Goal: Use online tool/utility: Utilize a website feature to perform a specific function

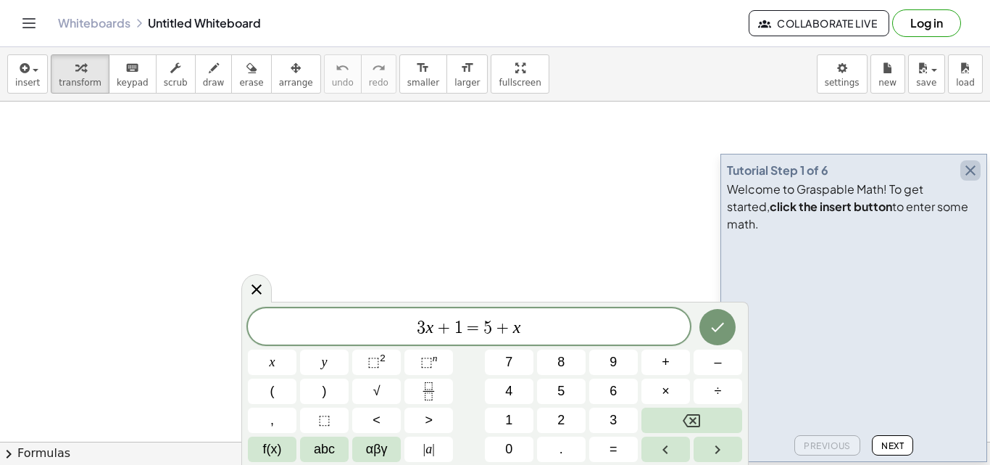
click at [972, 179] on icon "button" at bounding box center [970, 170] width 17 height 17
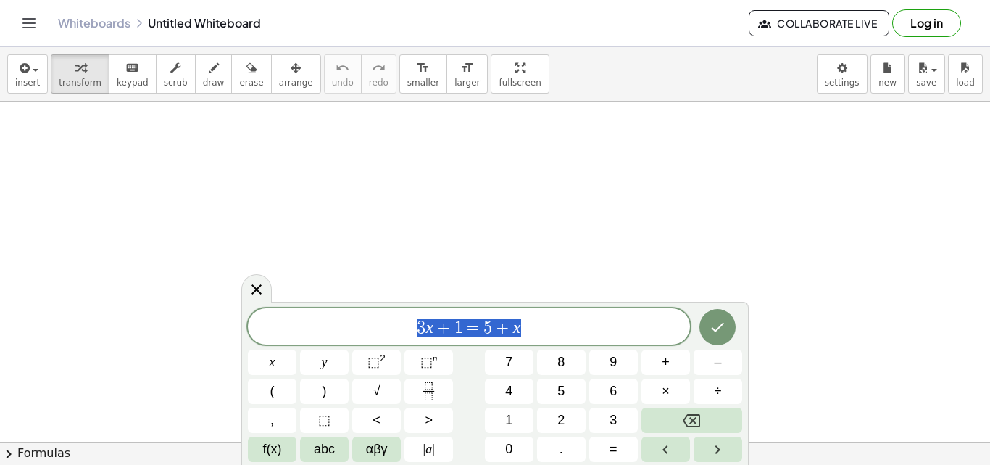
drag, startPoint x: 412, startPoint y: 325, endPoint x: 578, endPoint y: 323, distance: 166.0
click at [578, 323] on span "3 x + 1 = 5 + x" at bounding box center [469, 327] width 442 height 20
drag, startPoint x: 578, startPoint y: 323, endPoint x: 400, endPoint y: 333, distance: 177.9
click at [400, 333] on span "3 x + 1 = 5 + x" at bounding box center [469, 327] width 442 height 20
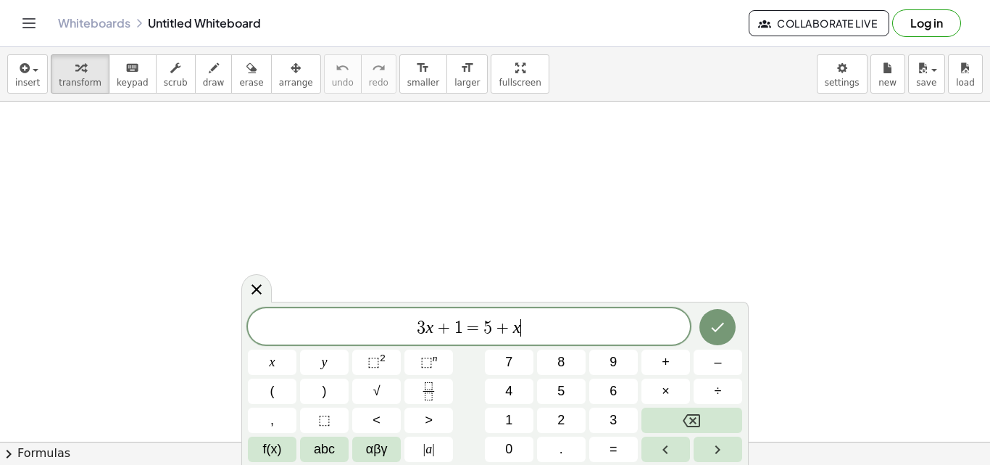
drag, startPoint x: 504, startPoint y: 324, endPoint x: 528, endPoint y: 325, distance: 24.7
click at [528, 325] on span "3 x + 1 = 5 + x ​" at bounding box center [469, 327] width 442 height 20
drag, startPoint x: 528, startPoint y: 325, endPoint x: 391, endPoint y: 328, distance: 137.8
click at [391, 328] on span "3 x + 1 = 5 + x" at bounding box center [469, 327] width 442 height 20
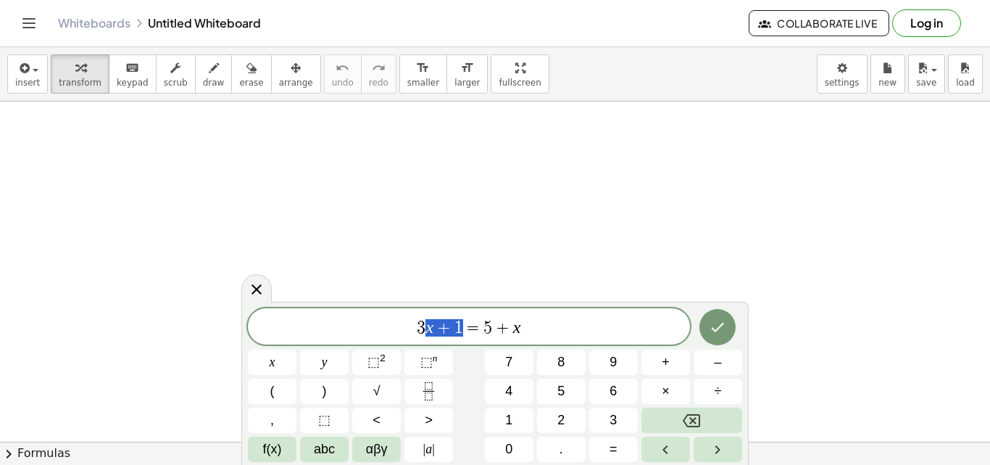
drag, startPoint x: 422, startPoint y: 325, endPoint x: 468, endPoint y: 325, distance: 46.4
click at [468, 325] on span "3 x + 1 = 5 + x" at bounding box center [469, 327] width 442 height 20
click at [468, 325] on span "=" at bounding box center [473, 327] width 21 height 17
drag, startPoint x: 413, startPoint y: 327, endPoint x: 528, endPoint y: 325, distance: 115.3
click at [528, 325] on span "3 x + 1 = 5 + x" at bounding box center [469, 327] width 442 height 20
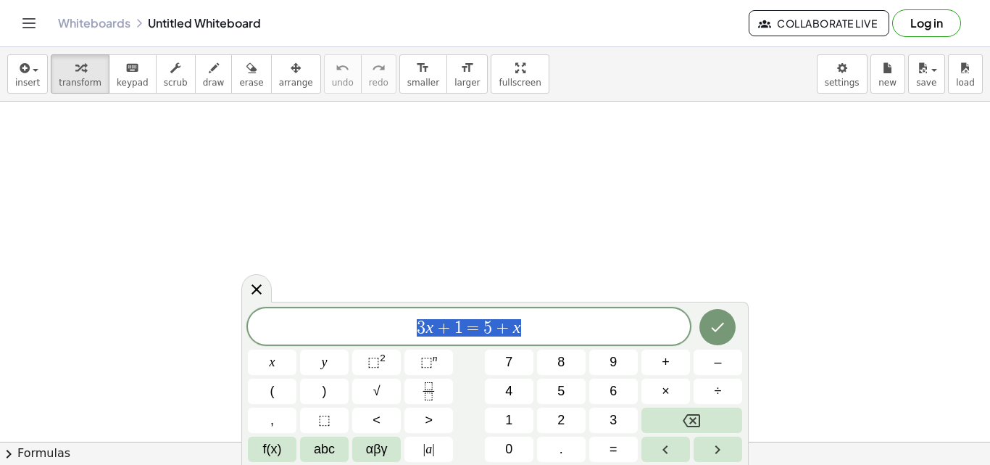
click at [528, 325] on span "3 x + 1 = 5 + x" at bounding box center [469, 327] width 442 height 20
drag, startPoint x: 518, startPoint y: 325, endPoint x: 413, endPoint y: 326, distance: 104.4
click at [413, 326] on span "3 x + 1 = 5 + x" at bounding box center [469, 327] width 442 height 20
drag, startPoint x: 415, startPoint y: 326, endPoint x: 526, endPoint y: 326, distance: 110.2
click at [526, 326] on span "3 x + 1 = 5 + x" at bounding box center [469, 327] width 442 height 20
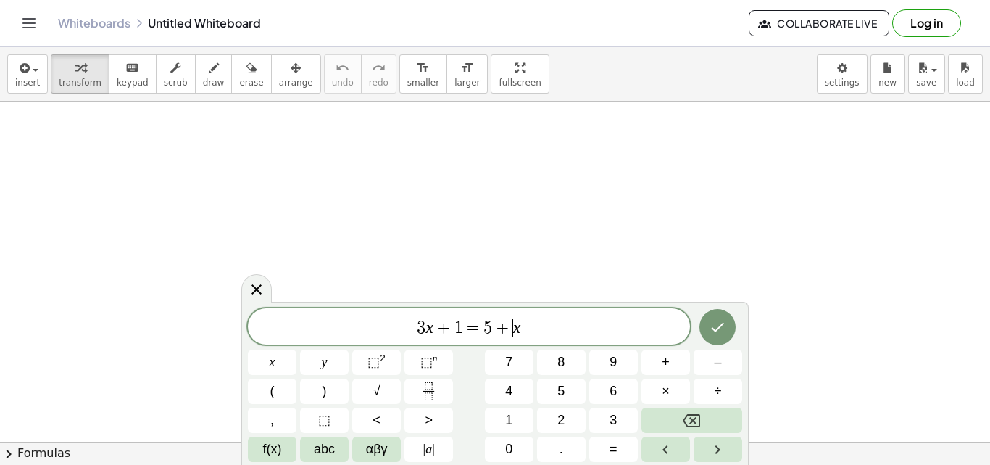
drag, startPoint x: 516, startPoint y: 326, endPoint x: 550, endPoint y: 328, distance: 34.1
click at [550, 328] on span "3 x + 1 = 5 + ​ x" at bounding box center [469, 327] width 442 height 20
drag, startPoint x: 537, startPoint y: 325, endPoint x: 367, endPoint y: 324, distance: 170.3
click at [367, 324] on span "3 x + 1 = 5 + x" at bounding box center [469, 327] width 442 height 20
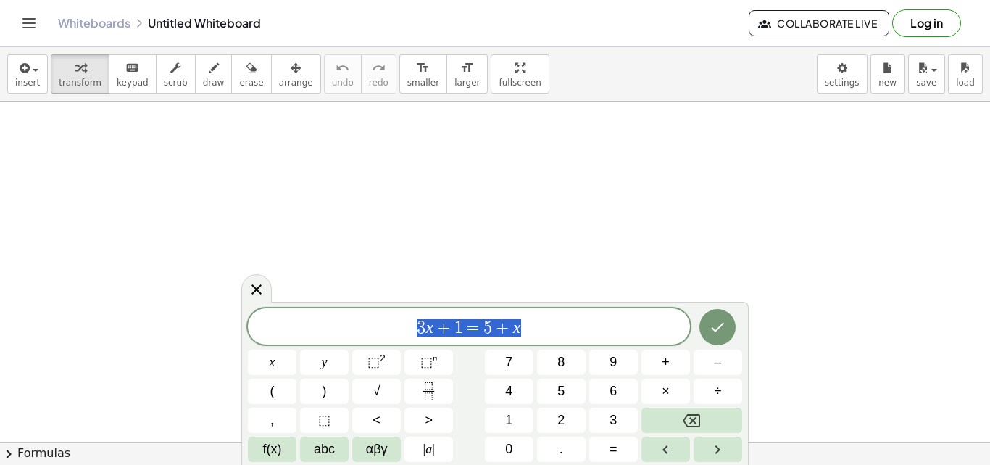
drag, startPoint x: 399, startPoint y: 323, endPoint x: 554, endPoint y: 312, distance: 155.5
click at [554, 312] on div "******** 3 x + 1 = 5 + x" at bounding box center [469, 326] width 442 height 36
click at [554, 312] on div "3 x + 1 = 5 + x" at bounding box center [469, 326] width 442 height 36
drag, startPoint x: 554, startPoint y: 312, endPoint x: 418, endPoint y: 324, distance: 136.8
click at [418, 324] on div "******** 3 x + 1 = 5 + x" at bounding box center [469, 326] width 442 height 36
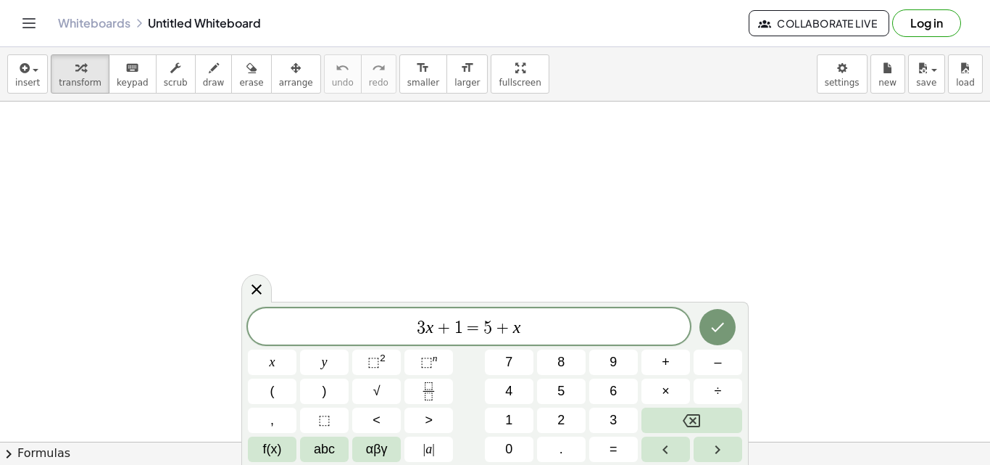
drag, startPoint x: 418, startPoint y: 324, endPoint x: 548, endPoint y: 327, distance: 130.5
click at [548, 327] on span "​ 3 x + 1 = 5 + x" at bounding box center [469, 327] width 442 height 20
drag, startPoint x: 546, startPoint y: 331, endPoint x: 401, endPoint y: 338, distance: 145.2
click at [401, 338] on div "******** 3 x + 1 = 5 + x" at bounding box center [469, 326] width 442 height 36
click at [720, 323] on icon "Done" at bounding box center [717, 326] width 17 height 17
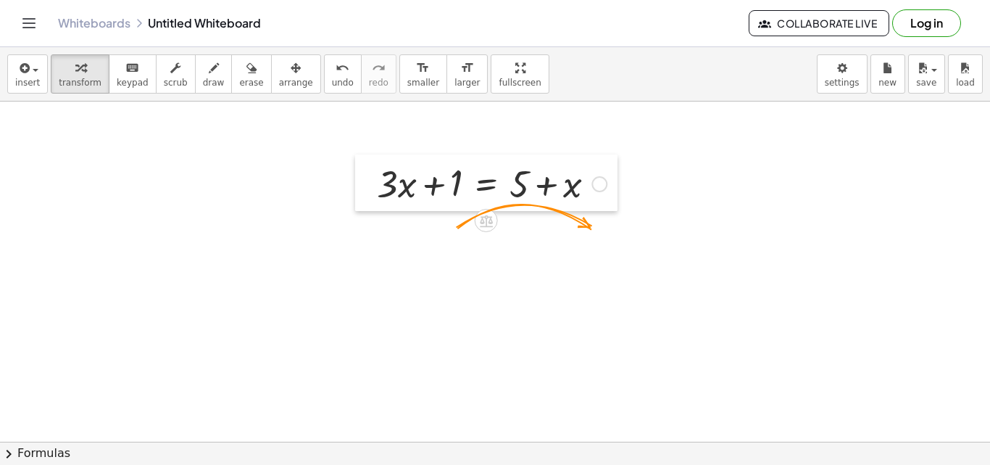
drag, startPoint x: 372, startPoint y: 251, endPoint x: 372, endPoint y: 188, distance: 62.3
click at [372, 188] on div at bounding box center [366, 182] width 22 height 57
click at [279, 83] on span "arrange" at bounding box center [296, 83] width 34 height 10
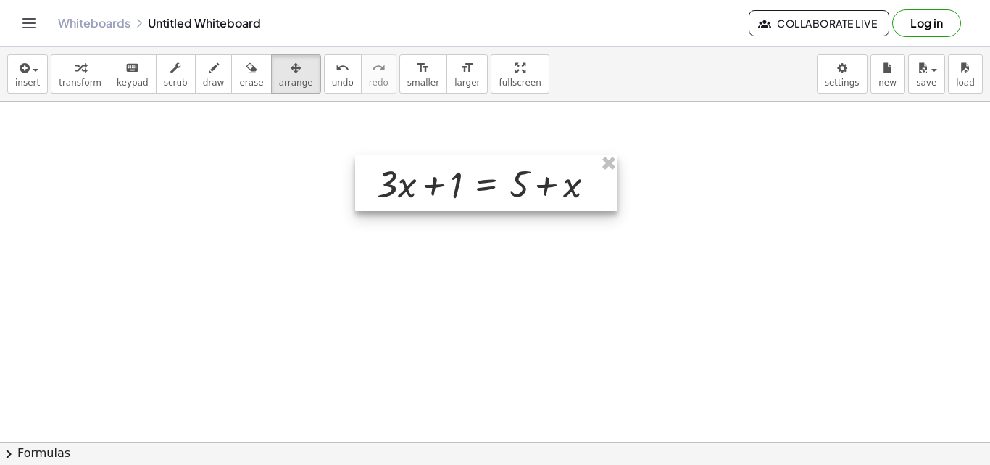
click at [401, 180] on div at bounding box center [486, 182] width 262 height 57
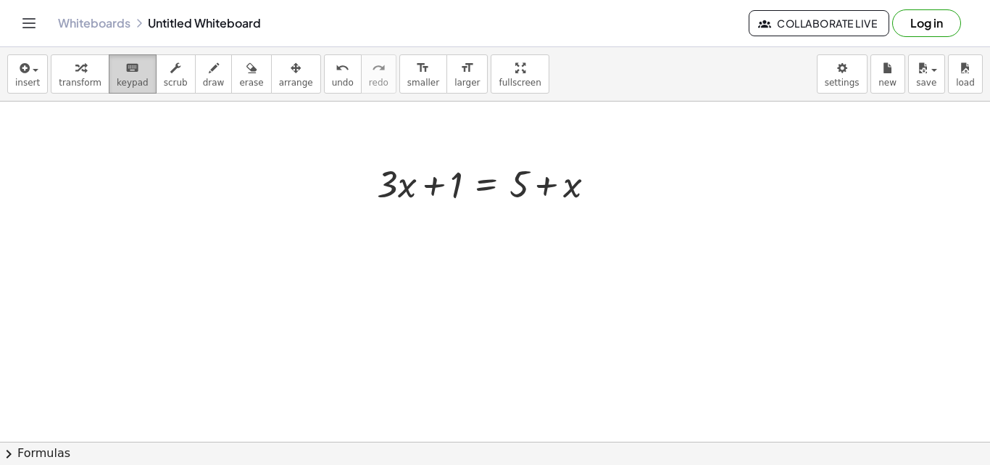
click at [130, 80] on span "keypad" at bounding box center [133, 83] width 32 height 10
drag, startPoint x: 381, startPoint y: 179, endPoint x: 558, endPoint y: 182, distance: 177.6
click at [558, 182] on div at bounding box center [555, 185] width 52 height 41
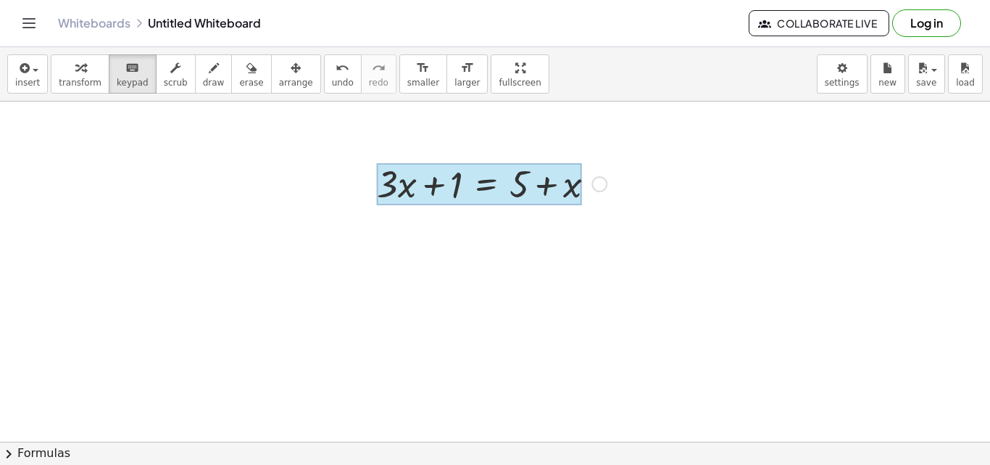
drag, startPoint x: 386, startPoint y: 180, endPoint x: 483, endPoint y: 181, distance: 97.1
click at [483, 181] on div at bounding box center [479, 184] width 204 height 42
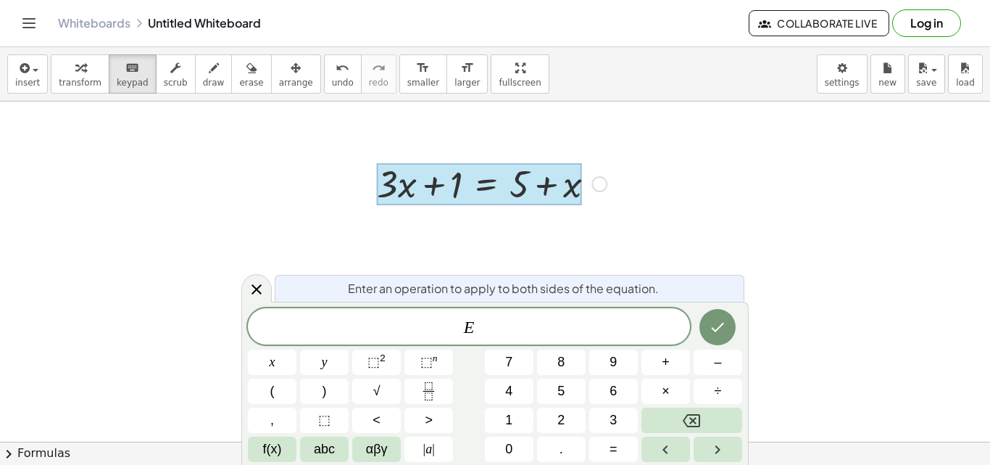
drag, startPoint x: 483, startPoint y: 181, endPoint x: 347, endPoint y: 242, distance: 148.6
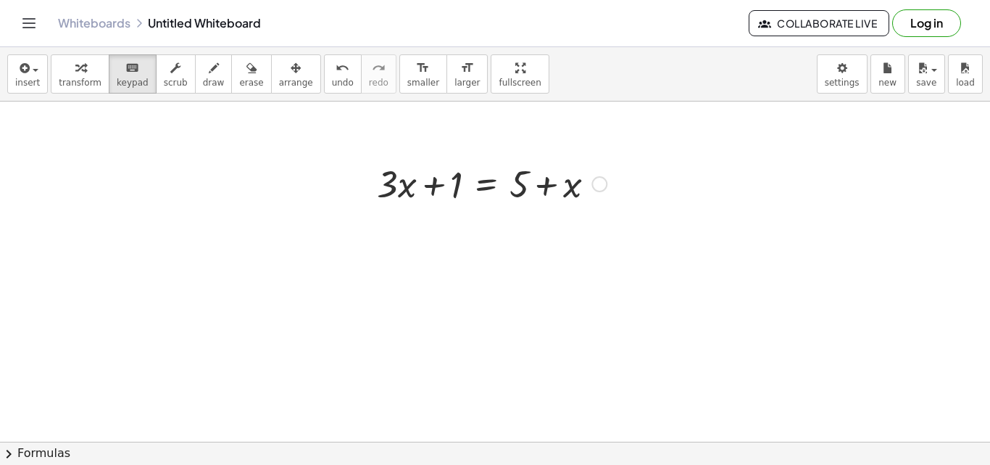
drag, startPoint x: 380, startPoint y: 176, endPoint x: 615, endPoint y: 186, distance: 235.8
click at [615, 186] on div "+ · 3 · x + 1 = + 5 + x" at bounding box center [486, 182] width 262 height 57
drag, startPoint x: 577, startPoint y: 192, endPoint x: 410, endPoint y: 192, distance: 167.4
click at [410, 192] on div at bounding box center [396, 184] width 39 height 42
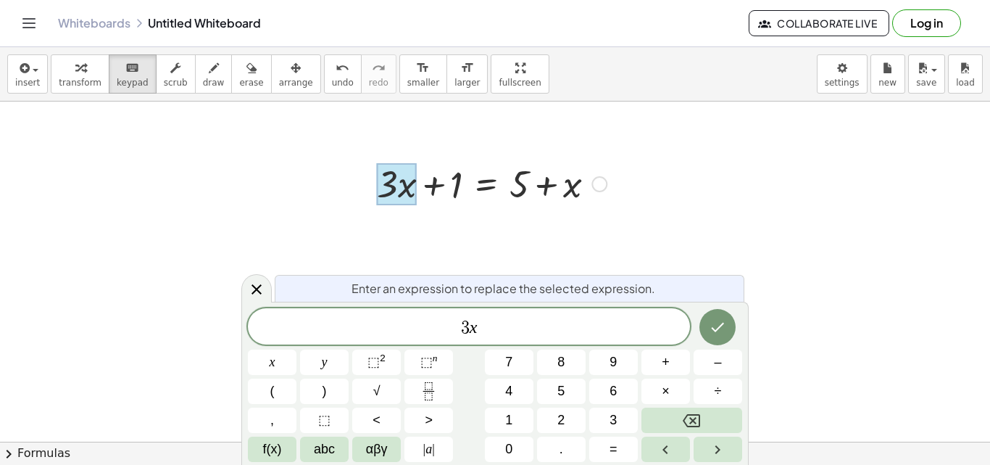
drag, startPoint x: 397, startPoint y: 192, endPoint x: 480, endPoint y: 193, distance: 83.4
click at [486, 184] on div "+ · 3 · x + 1 = + 5 + x" at bounding box center [486, 184] width 0 height 0
click at [480, 193] on div at bounding box center [492, 182] width 244 height 49
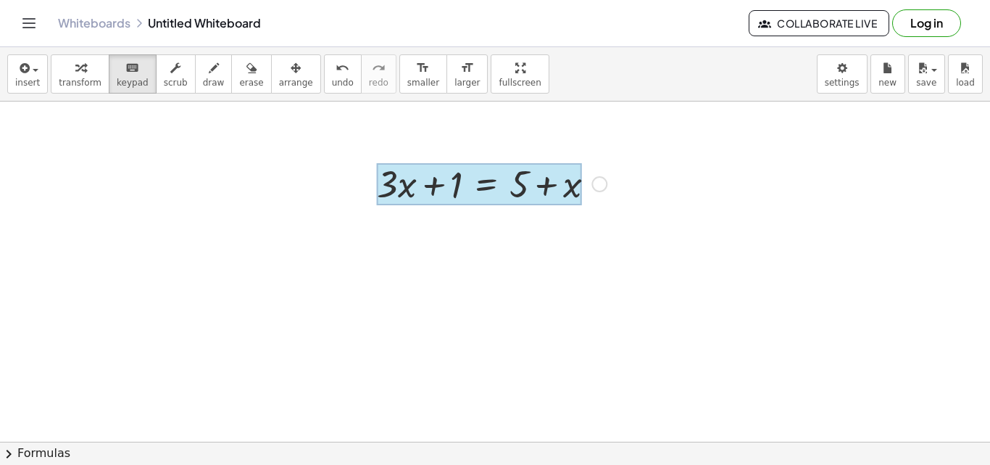
drag, startPoint x: 377, startPoint y: 194, endPoint x: 502, endPoint y: 190, distance: 124.7
click at [502, 190] on div at bounding box center [479, 184] width 204 height 42
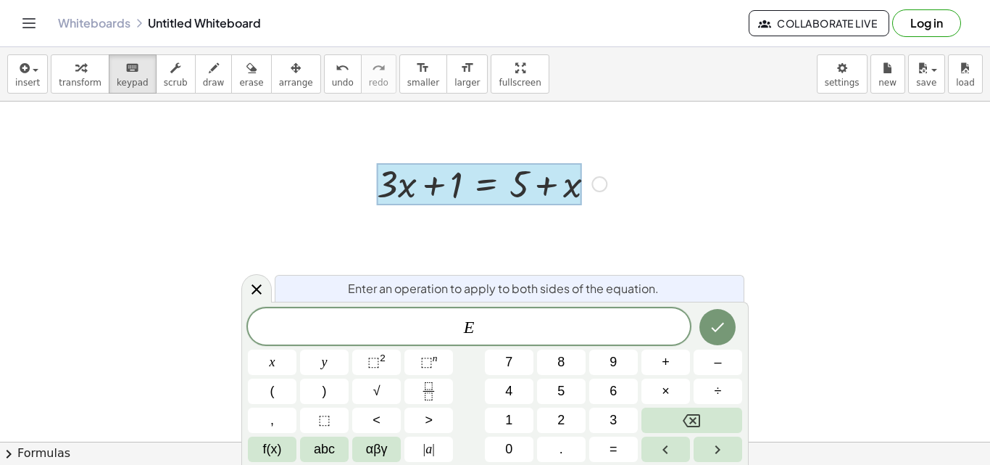
drag, startPoint x: 502, startPoint y: 190, endPoint x: 457, endPoint y: 217, distance: 52.7
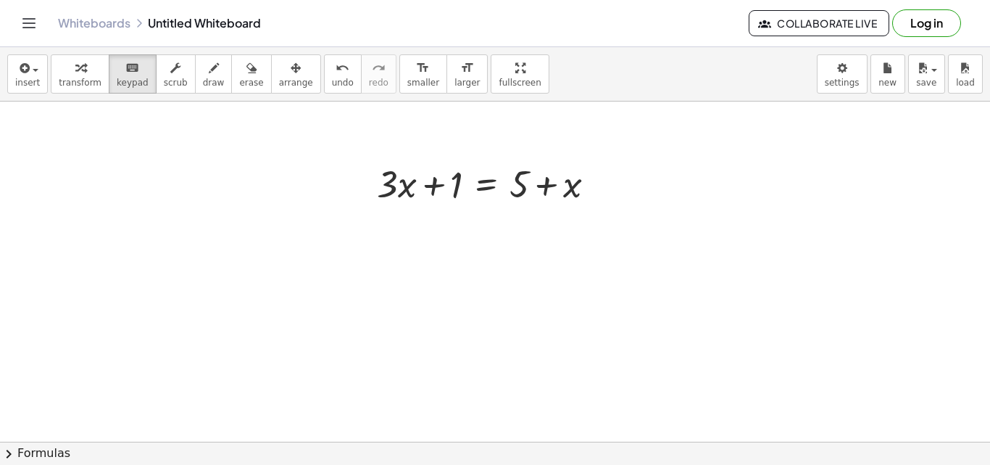
click at [539, 278] on div at bounding box center [495, 441] width 990 height 680
click at [705, 127] on div at bounding box center [495, 441] width 990 height 680
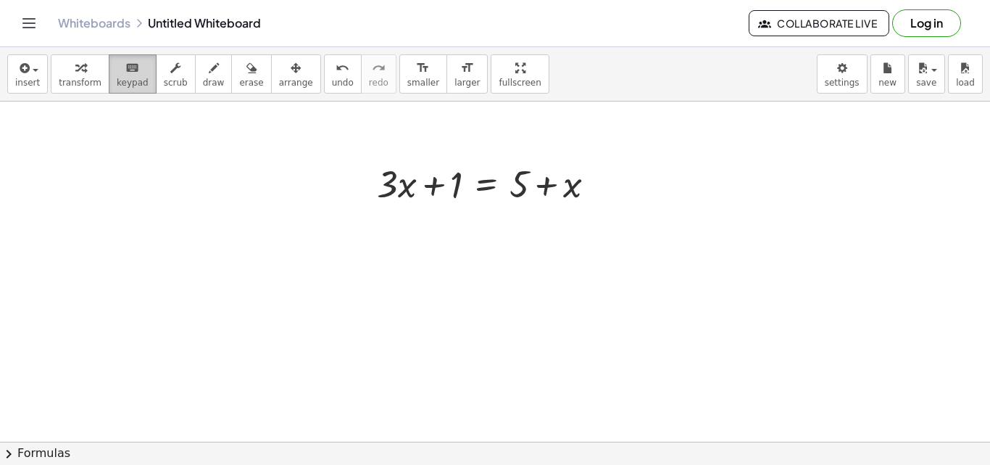
click at [133, 72] on div "keyboard" at bounding box center [133, 67] width 32 height 17
click at [612, 201] on div at bounding box center [492, 182] width 244 height 49
click at [568, 281] on div at bounding box center [495, 441] width 990 height 680
drag, startPoint x: 570, startPoint y: 283, endPoint x: 267, endPoint y: 182, distance: 320.2
click at [272, 194] on div at bounding box center [495, 441] width 990 height 680
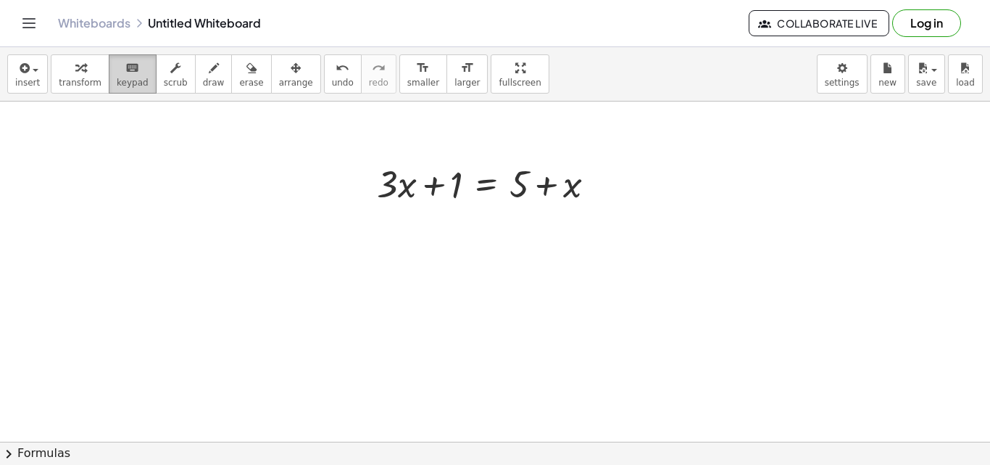
click at [128, 73] on icon "keyboard" at bounding box center [132, 67] width 14 height 17
click at [209, 73] on icon "button" at bounding box center [214, 67] width 10 height 17
drag, startPoint x: 403, startPoint y: 226, endPoint x: 416, endPoint y: 274, distance: 49.6
click at [416, 274] on div at bounding box center [495, 441] width 990 height 680
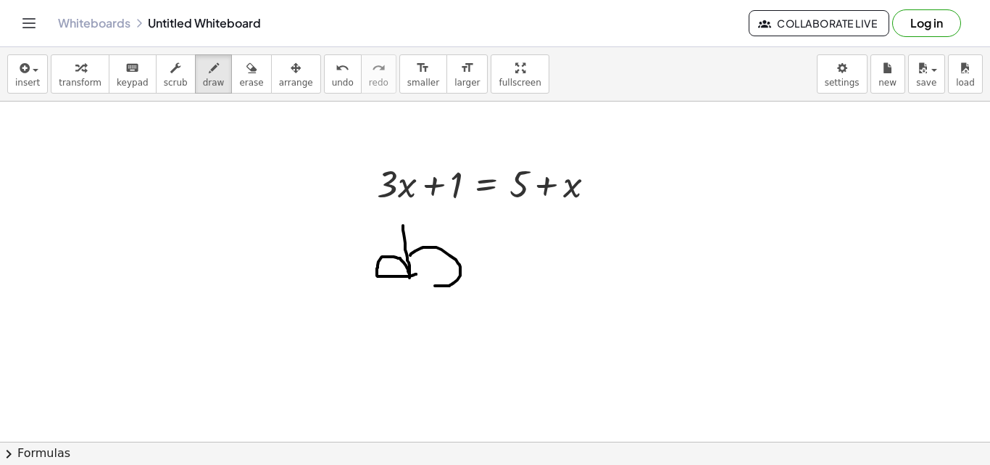
drag, startPoint x: 410, startPoint y: 255, endPoint x: 430, endPoint y: 286, distance: 36.2
click at [430, 286] on div at bounding box center [495, 441] width 990 height 680
click at [430, 285] on div at bounding box center [495, 441] width 990 height 680
drag, startPoint x: 473, startPoint y: 253, endPoint x: 481, endPoint y: 281, distance: 28.5
click at [481, 281] on div at bounding box center [495, 441] width 990 height 680
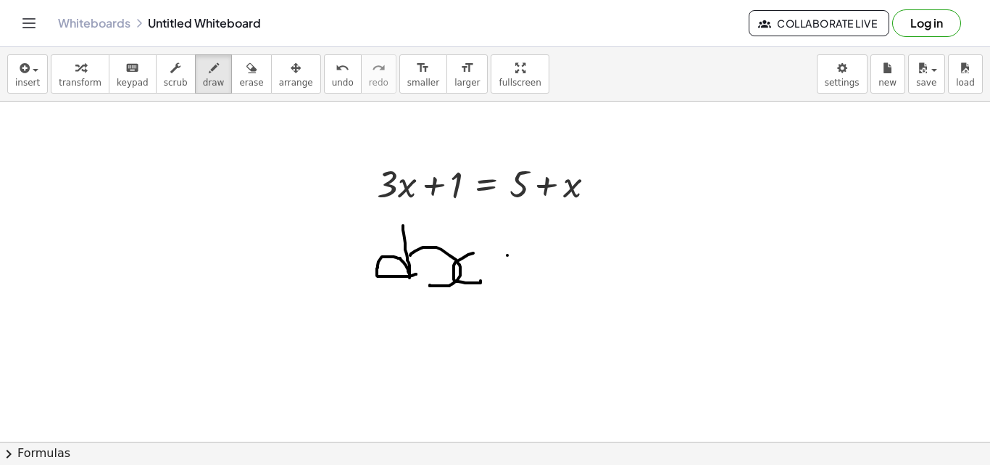
drag, startPoint x: 507, startPoint y: 255, endPoint x: 634, endPoint y: 261, distance: 126.3
click at [642, 259] on div at bounding box center [495, 441] width 990 height 680
drag, startPoint x: 634, startPoint y: 261, endPoint x: 551, endPoint y: 270, distance: 83.1
click at [580, 268] on div at bounding box center [495, 441] width 990 height 680
drag, startPoint x: 520, startPoint y: 270, endPoint x: 658, endPoint y: 272, distance: 138.5
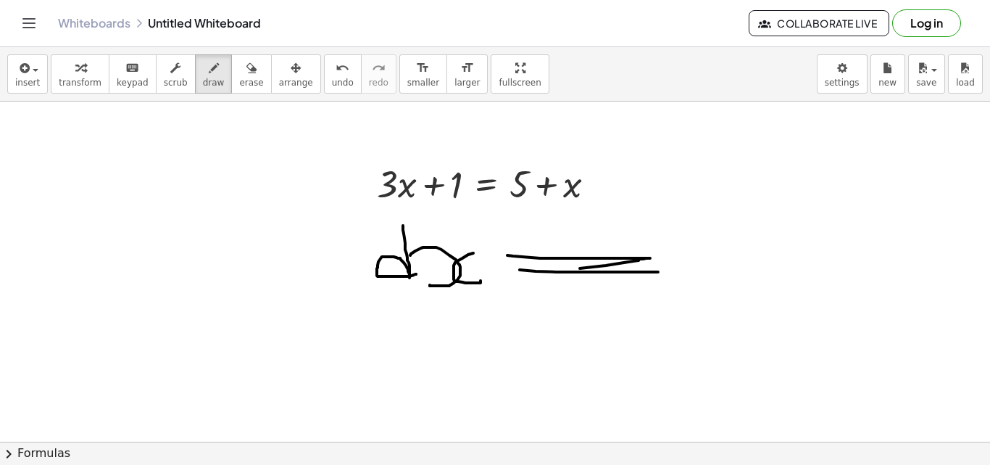
click at [658, 272] on div at bounding box center [495, 441] width 990 height 680
click at [235, 80] on button "erase" at bounding box center [251, 73] width 40 height 39
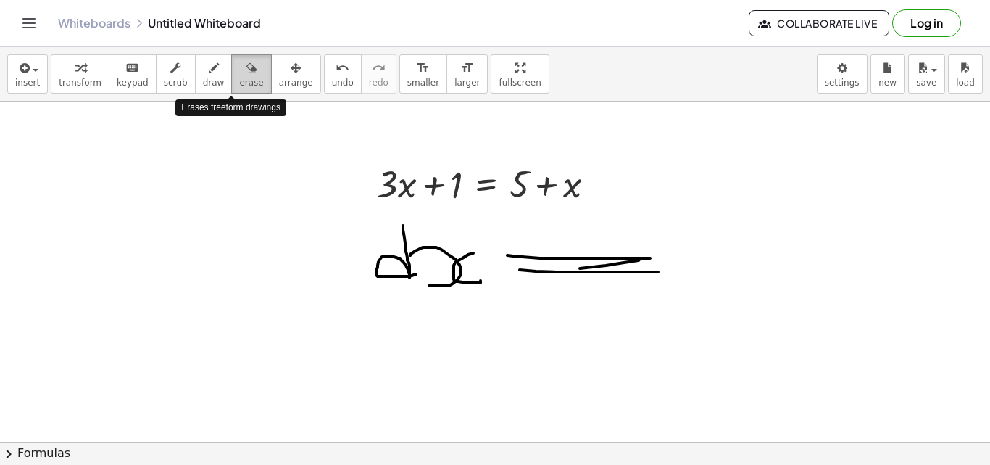
click at [239, 80] on span "erase" at bounding box center [251, 83] width 24 height 10
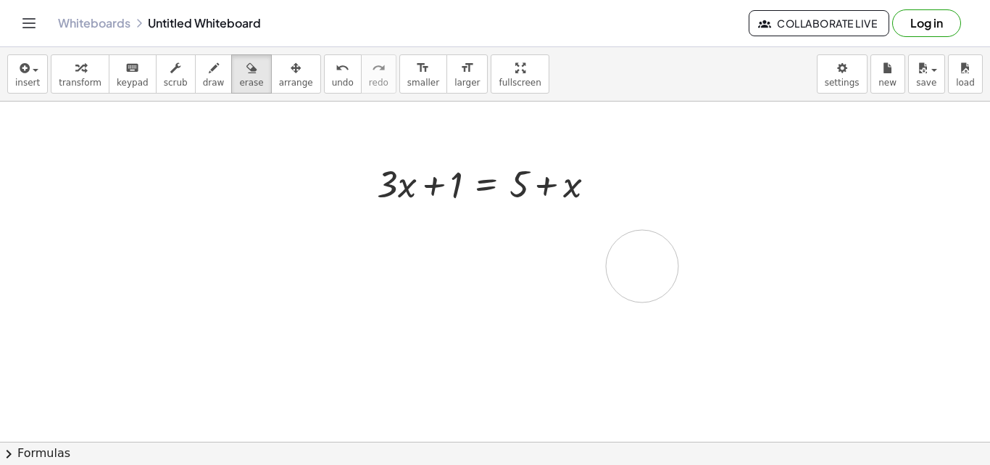
drag, startPoint x: 352, startPoint y: 233, endPoint x: 642, endPoint y: 266, distance: 292.6
click at [642, 266] on div at bounding box center [495, 441] width 990 height 680
click at [726, 198] on div at bounding box center [495, 441] width 990 height 680
click at [164, 78] on span "scrub" at bounding box center [176, 83] width 24 height 10
drag, startPoint x: 381, startPoint y: 167, endPoint x: 396, endPoint y: 155, distance: 19.0
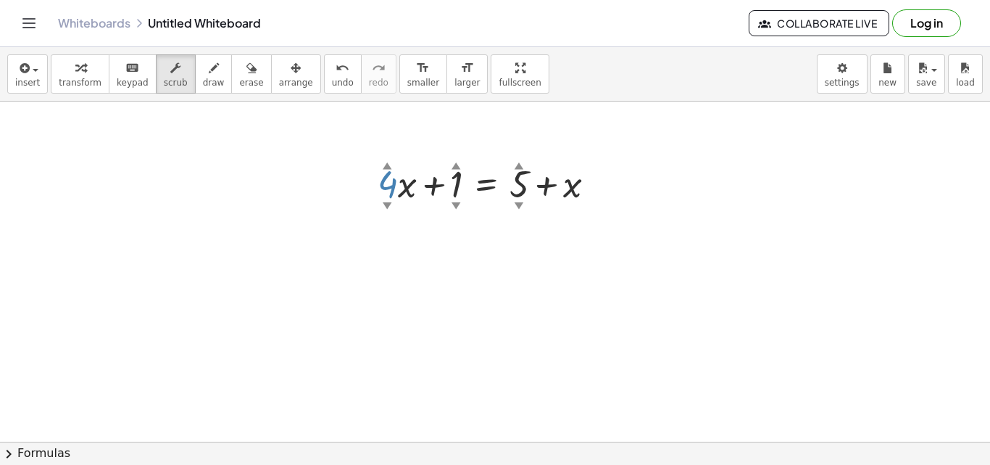
click at [396, 155] on div "+ · 4 ▲ ▼ · x + 1 ▲ ▼ = + 5 ▲ ▼ + x" at bounding box center [486, 182] width 262 height 57
click at [389, 206] on div "▼" at bounding box center [387, 205] width 9 height 13
click at [384, 205] on div "▼" at bounding box center [387, 205] width 9 height 13
click at [498, 130] on div at bounding box center [495, 441] width 990 height 680
